Goal: Register for event/course

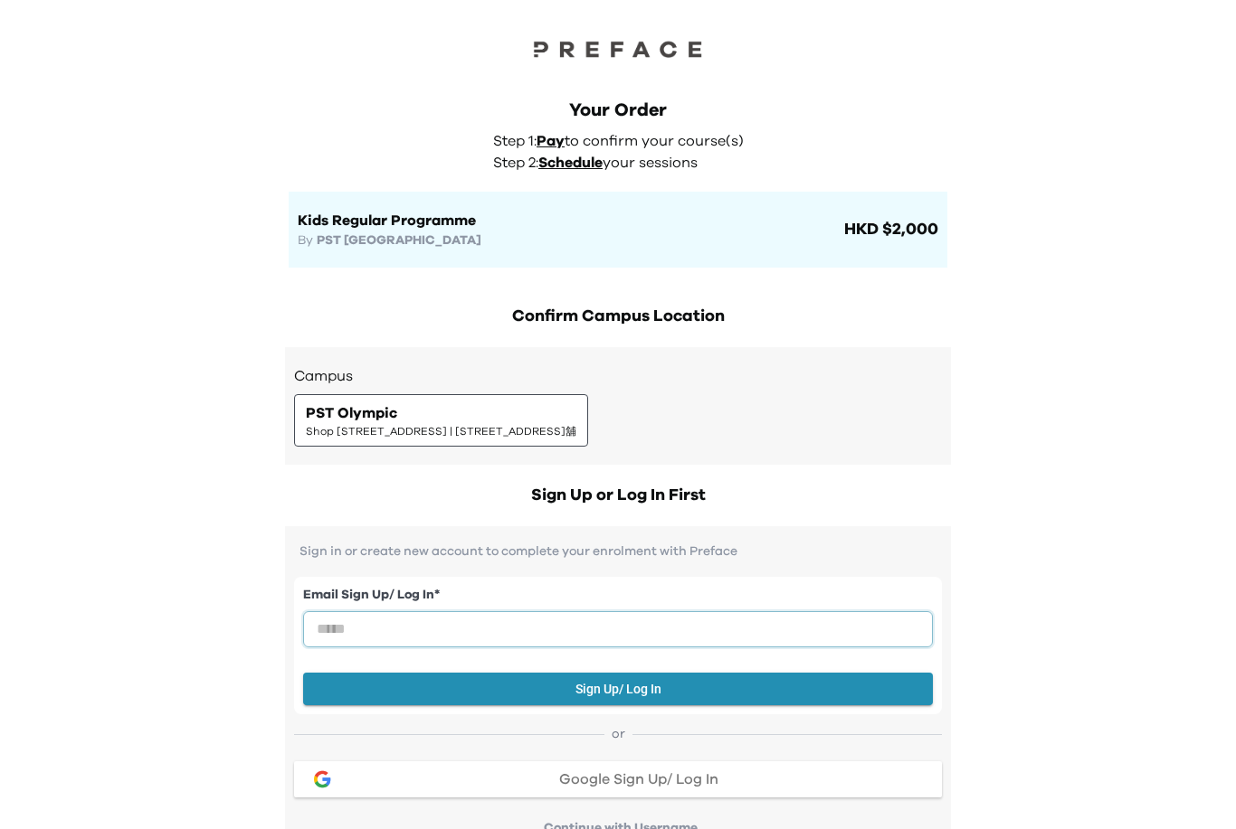
click at [858, 631] on input "email" at bounding box center [618, 629] width 630 height 36
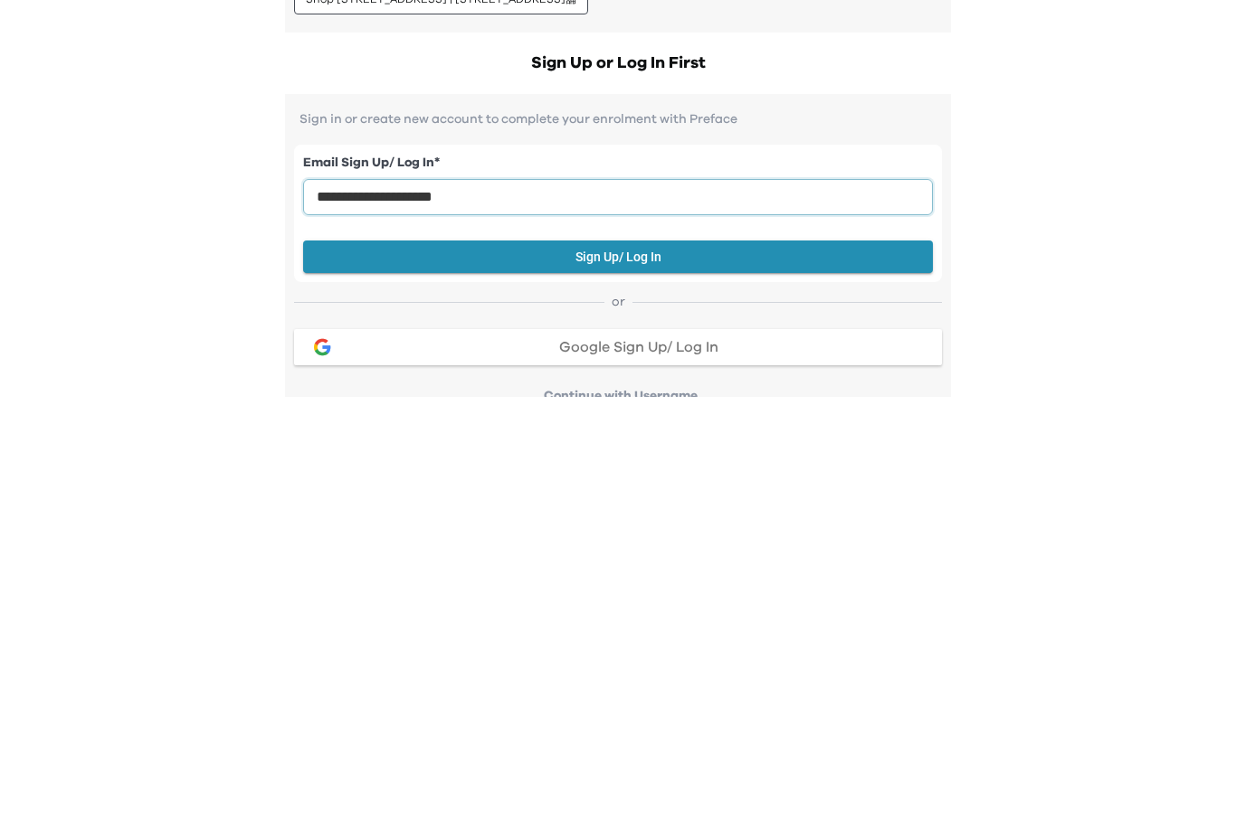
type input "**********"
click at [651, 673] on button "Sign Up/ Log In" at bounding box center [618, 689] width 630 height 33
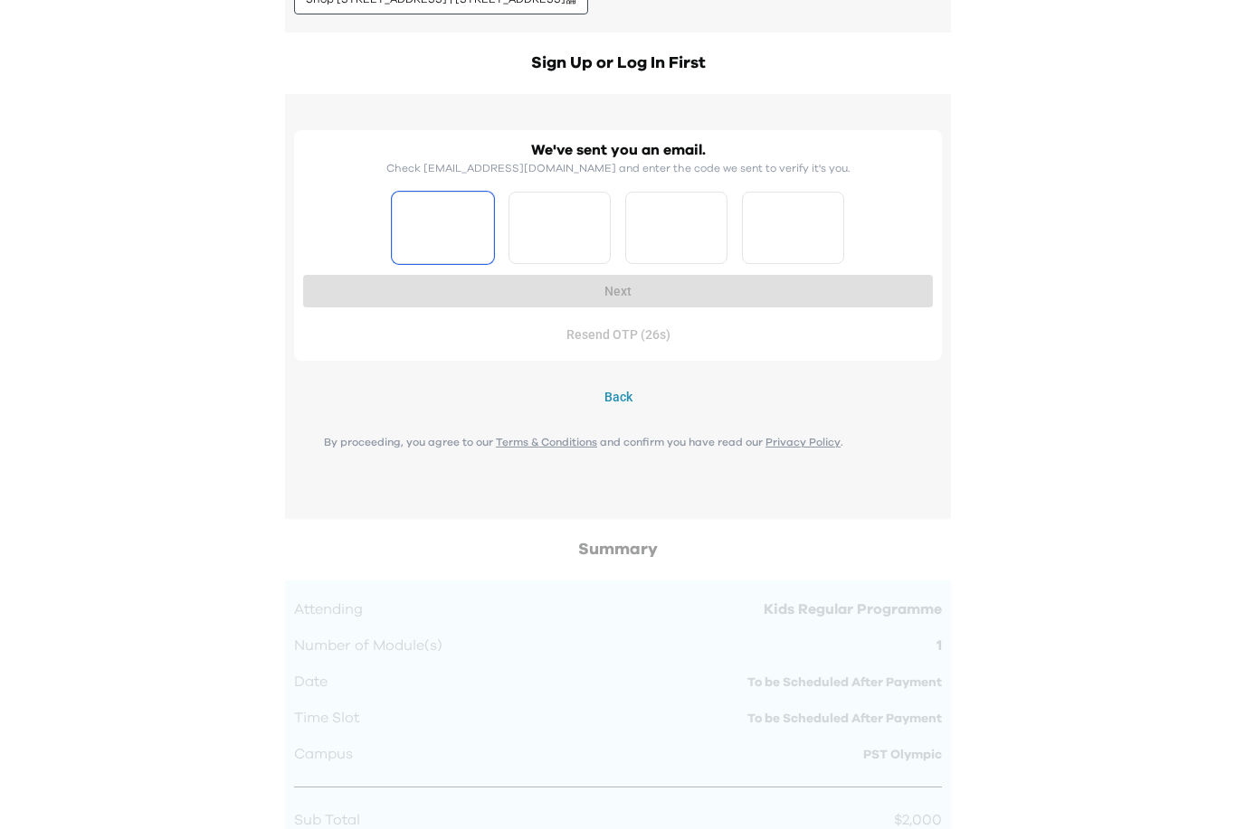
click at [446, 224] on input "Please enter OTP character 1" at bounding box center [443, 228] width 102 height 72
type input "*"
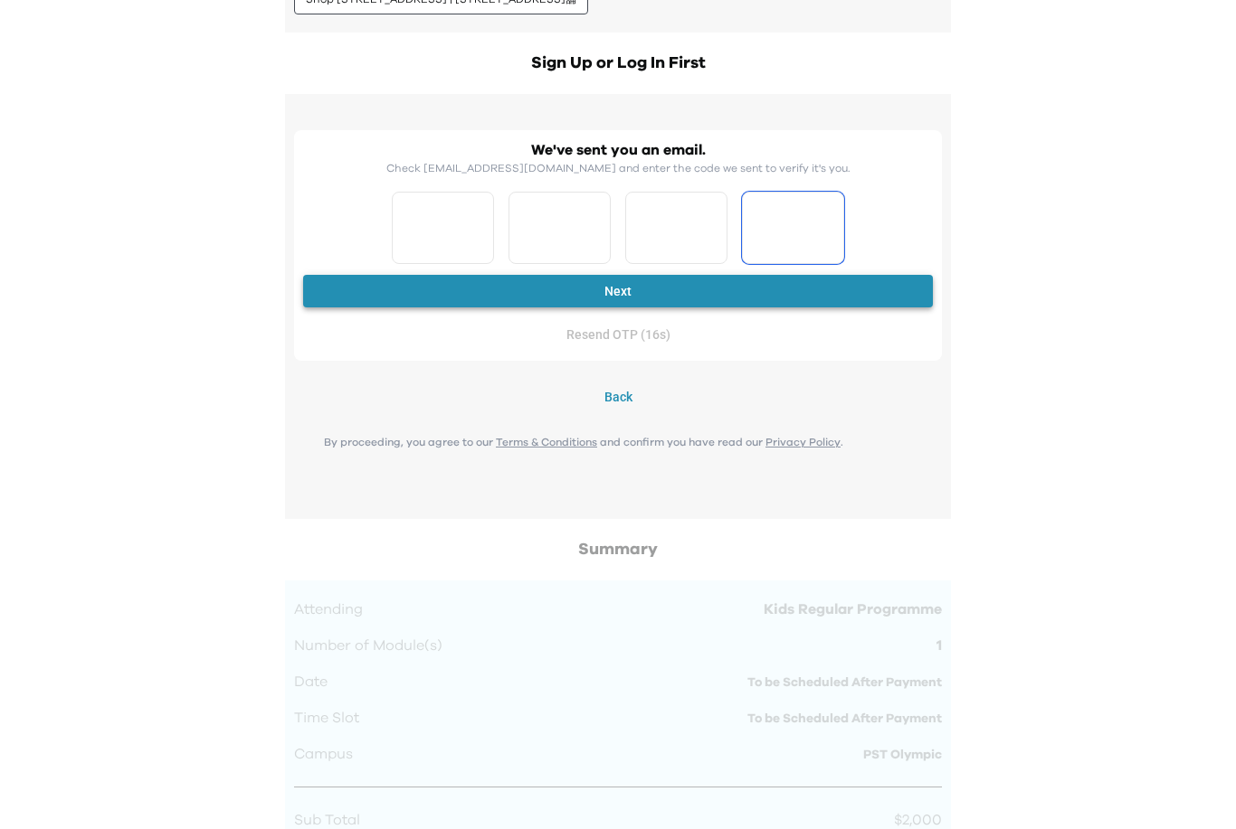
type input "*"
click at [835, 292] on button "Next" at bounding box center [618, 291] width 630 height 33
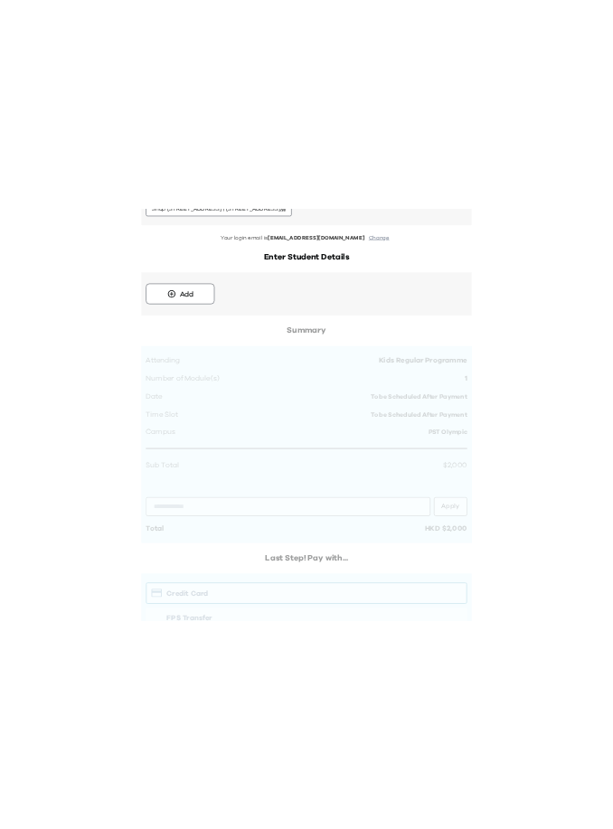
scroll to position [0, 0]
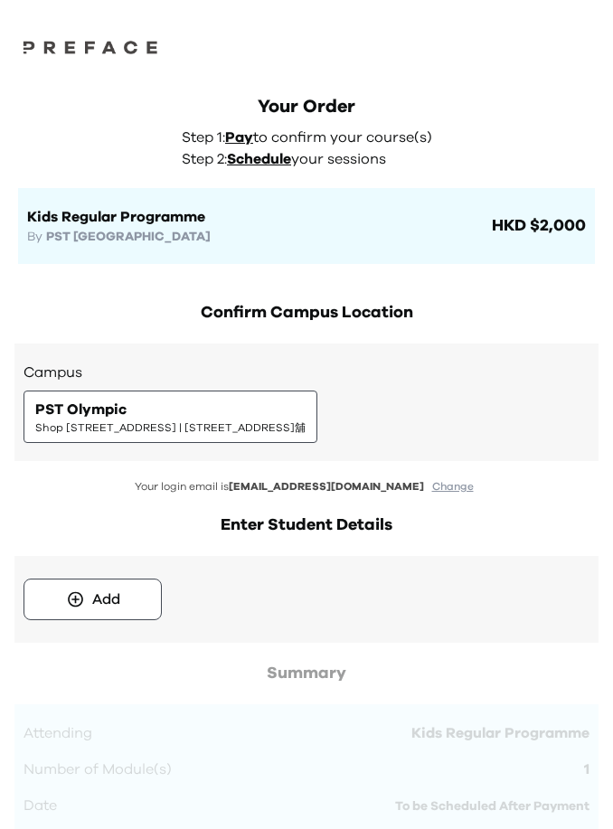
click at [546, 311] on h2 "Confirm Campus Location" at bounding box center [306, 312] width 584 height 25
click at [561, 223] on span "HKD $2,000" at bounding box center [537, 225] width 98 height 25
click at [562, 238] on span "HKD $2,000" at bounding box center [537, 225] width 98 height 25
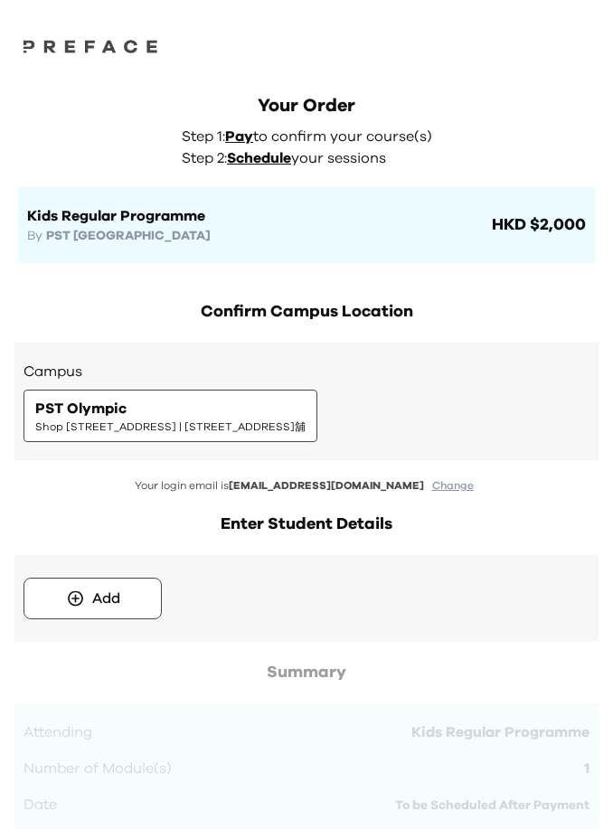
scroll to position [5, 0]
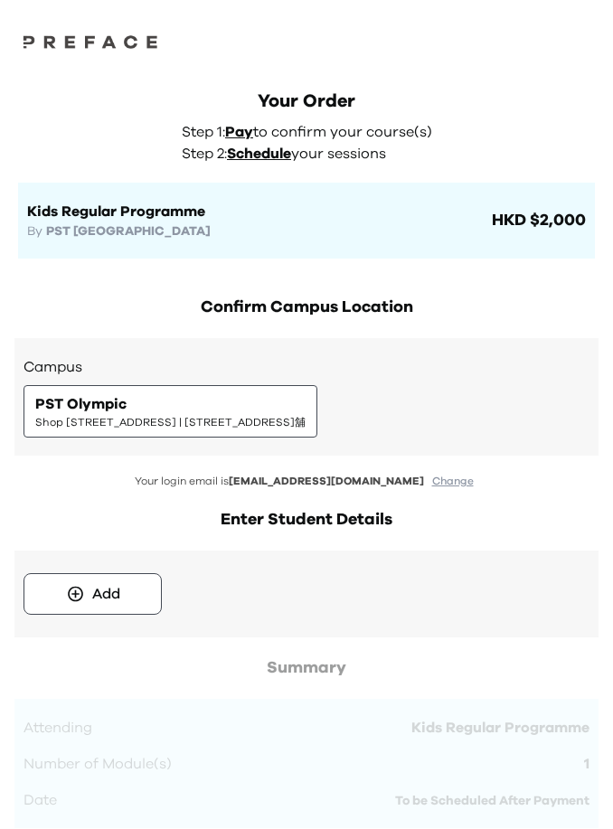
click at [306, 409] on div "PST Olympic Shop [STREET_ADDRESS] | [STREET_ADDRESS]舖" at bounding box center [170, 412] width 270 height 36
click at [369, 528] on h2 "Enter Student Details" at bounding box center [306, 520] width 584 height 25
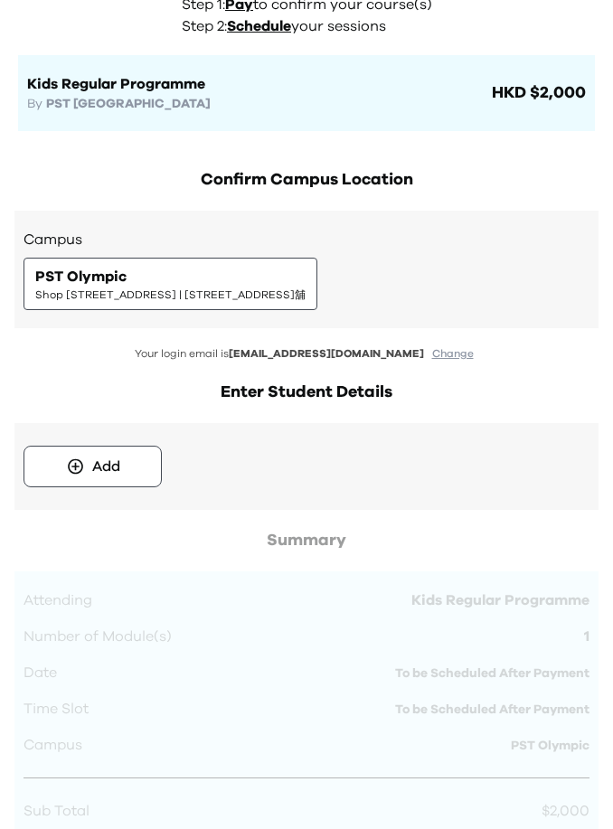
scroll to position [0, 0]
